Goal: Task Accomplishment & Management: Use online tool/utility

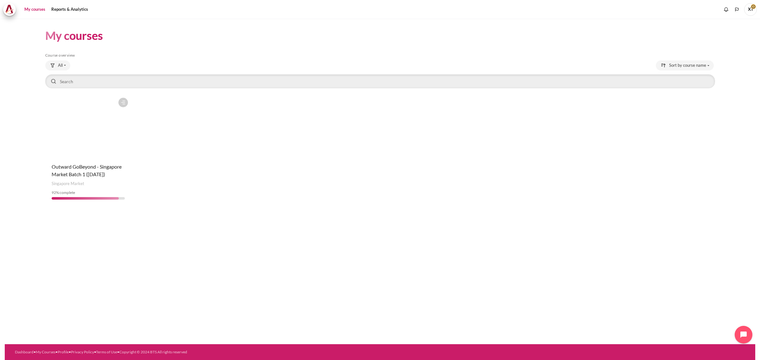
click at [92, 132] on figure "Content" at bounding box center [88, 126] width 86 height 63
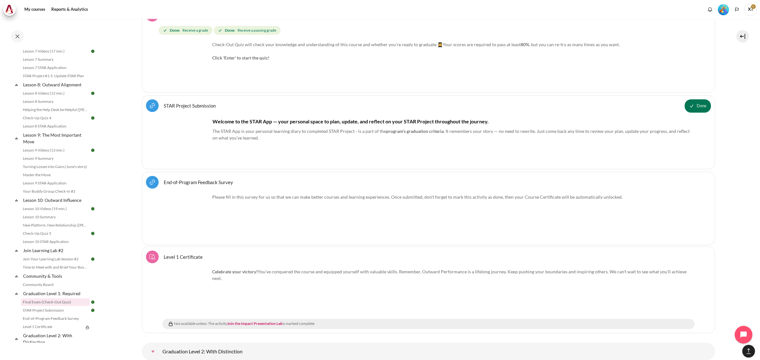
scroll to position [7930, 0]
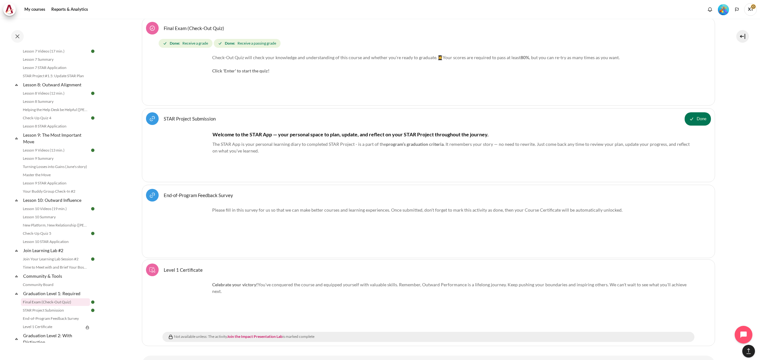
click at [186, 122] on link "STAR Project Submission URL" at bounding box center [190, 119] width 52 height 6
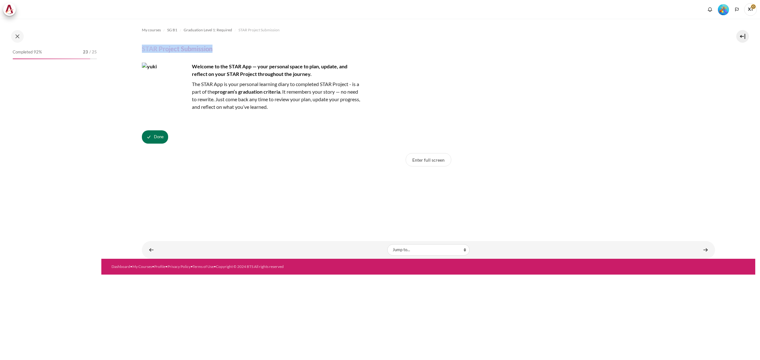
scroll to position [572, 0]
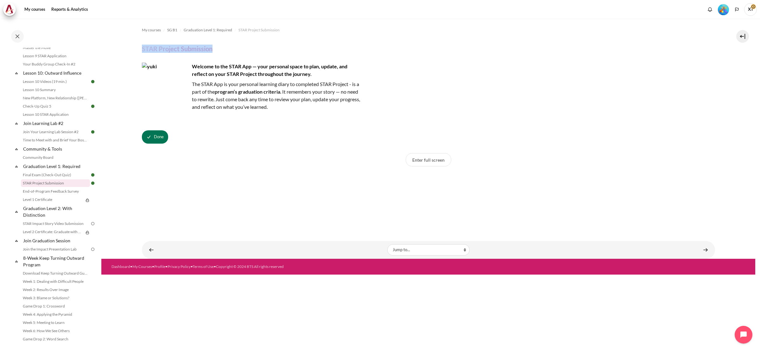
click at [133, 47] on section "My courses SG B1 Graduation Level 1: Required STAR Project Submission STAR Proj…" at bounding box center [428, 139] width 654 height 240
